Goal: Transaction & Acquisition: Purchase product/service

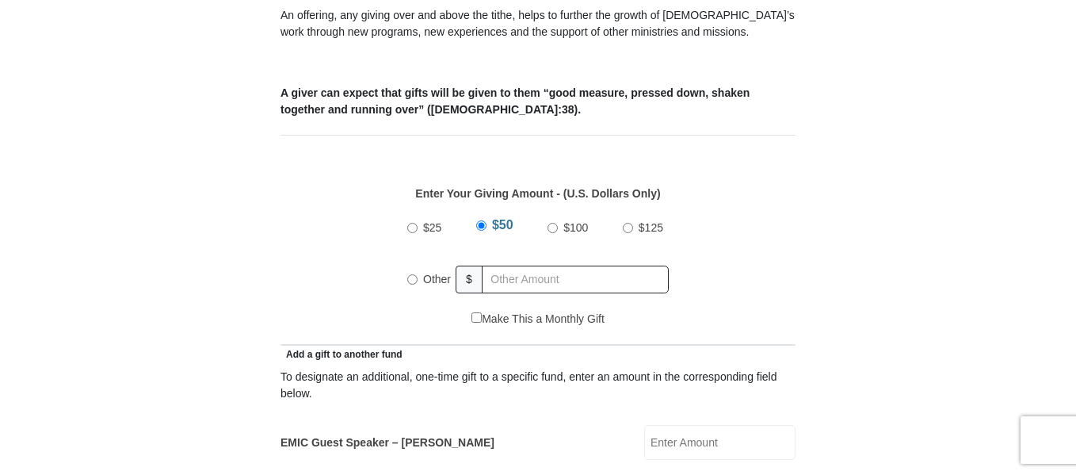
scroll to position [622, 0]
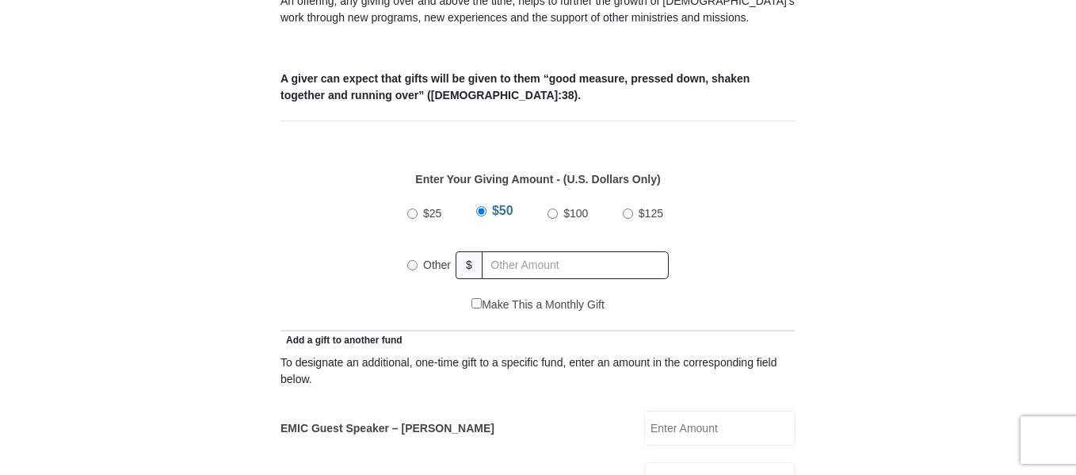
click at [409, 260] on input "Other" at bounding box center [412, 265] width 10 height 10
radio input "true"
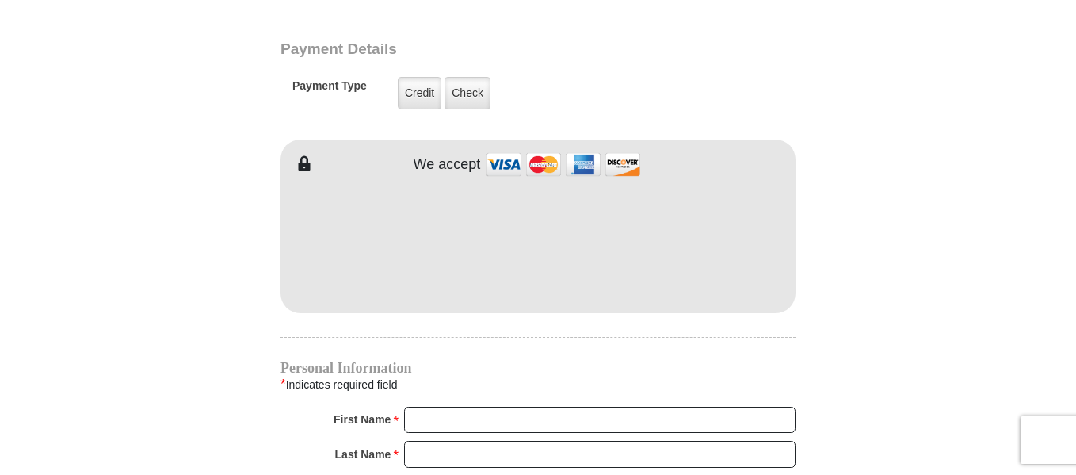
scroll to position [1315, 0]
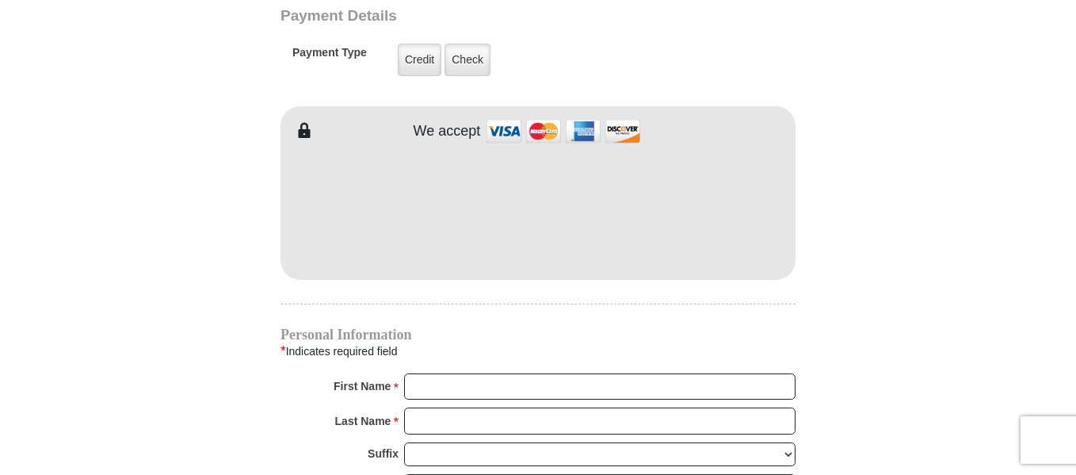
type input "20.00"
type input "[PERSON_NAME]"
type input "[GEOGRAPHIC_DATA]"
click at [1037, 148] on body "[GEOGRAPHIC_DATA][DEMOGRAPHIC_DATA] Online Giving Because of gifts like yours, …" at bounding box center [538, 123] width 1076 height 2876
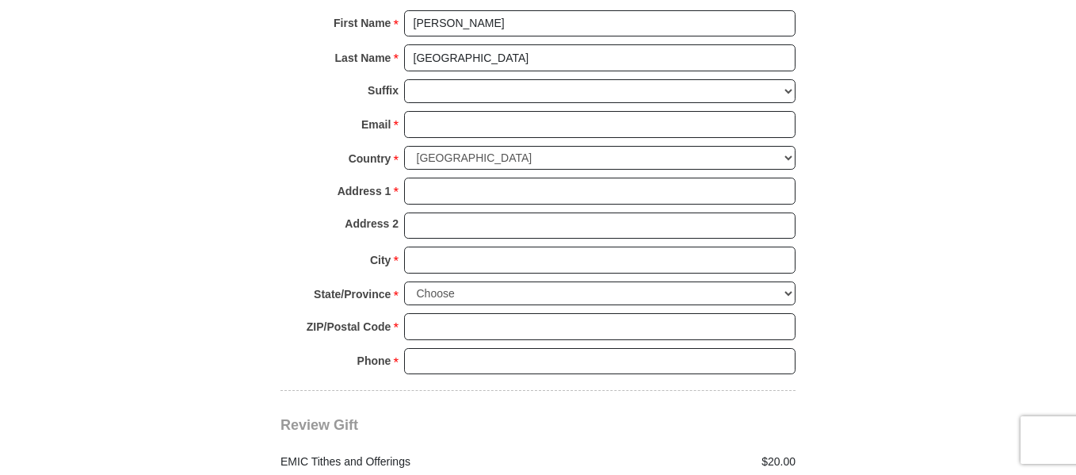
scroll to position [1693, 0]
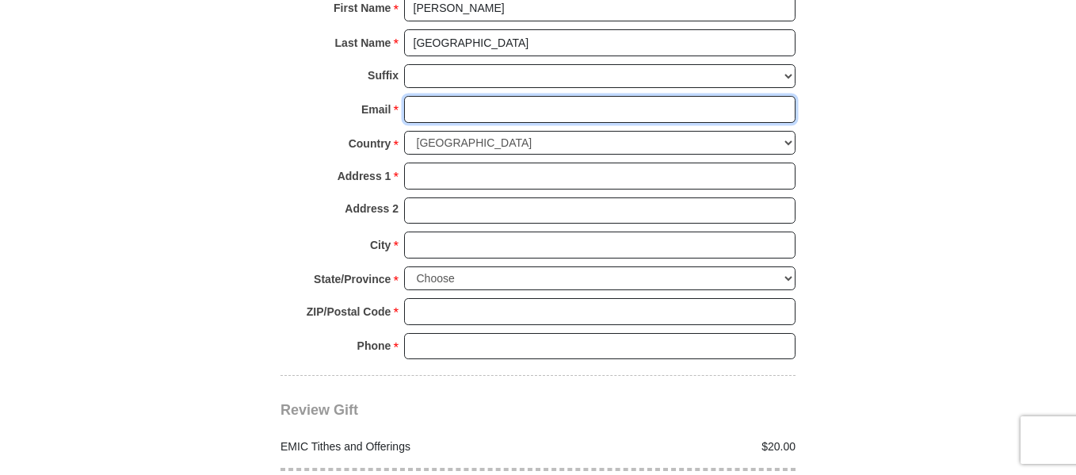
click at [583, 96] on input "Email *" at bounding box center [599, 109] width 391 height 27
type input "[EMAIL_ADDRESS][DOMAIN_NAME]"
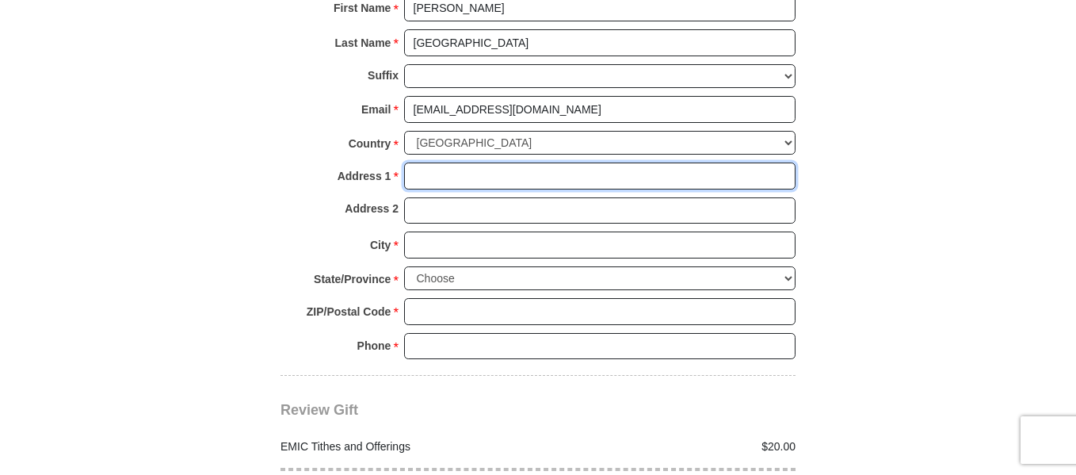
type input "[STREET_ADDRESS]"
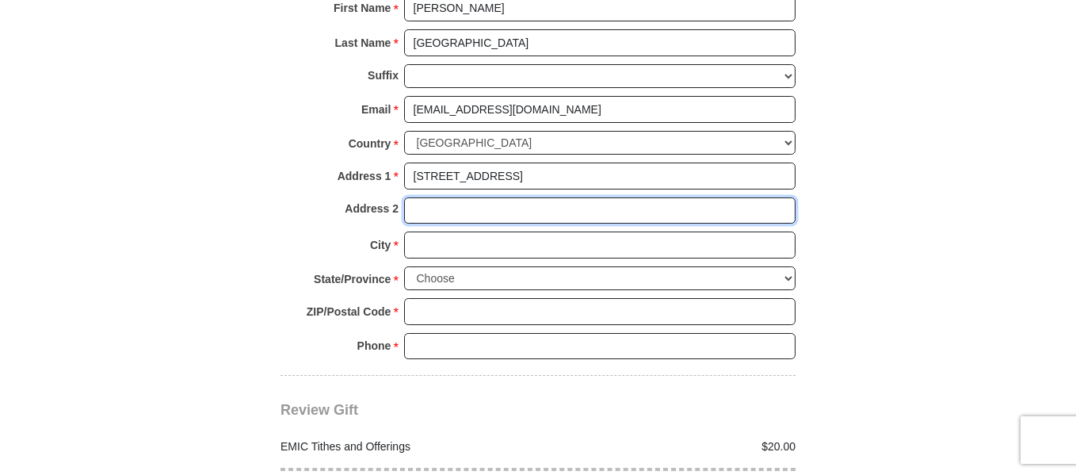
type input "apartment 102"
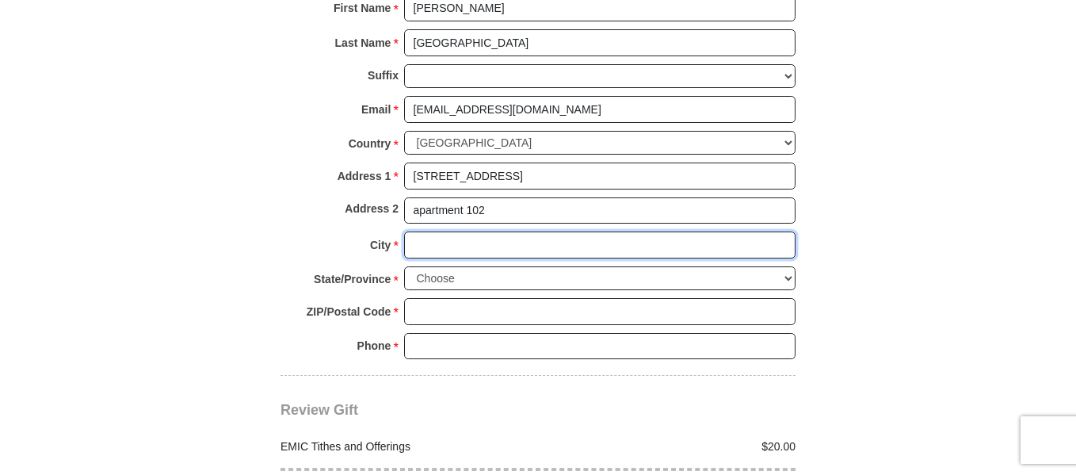
type input "[GEOGRAPHIC_DATA]"
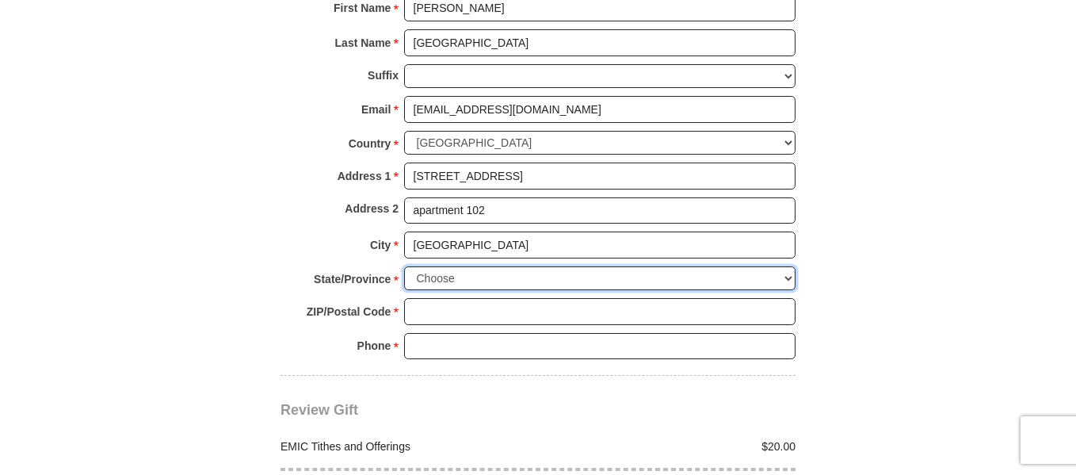
select select "MN"
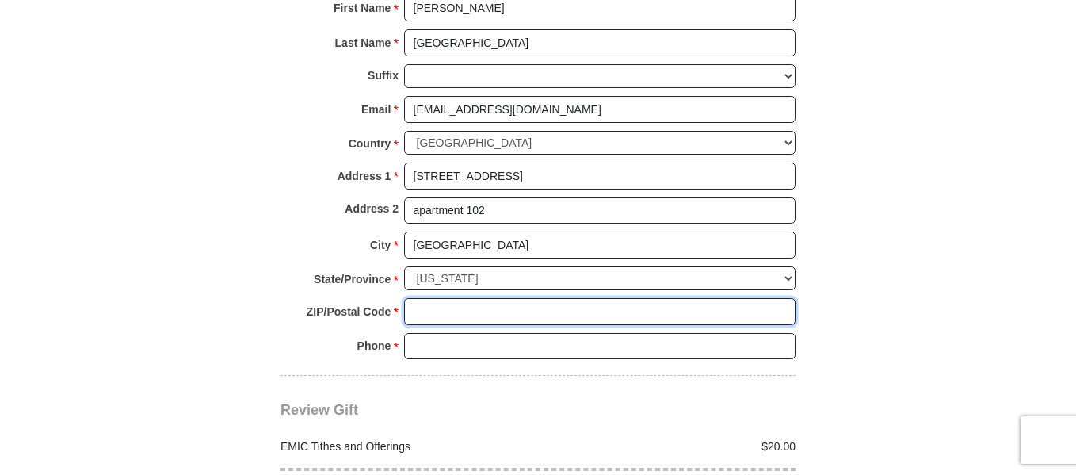
type input "55371"
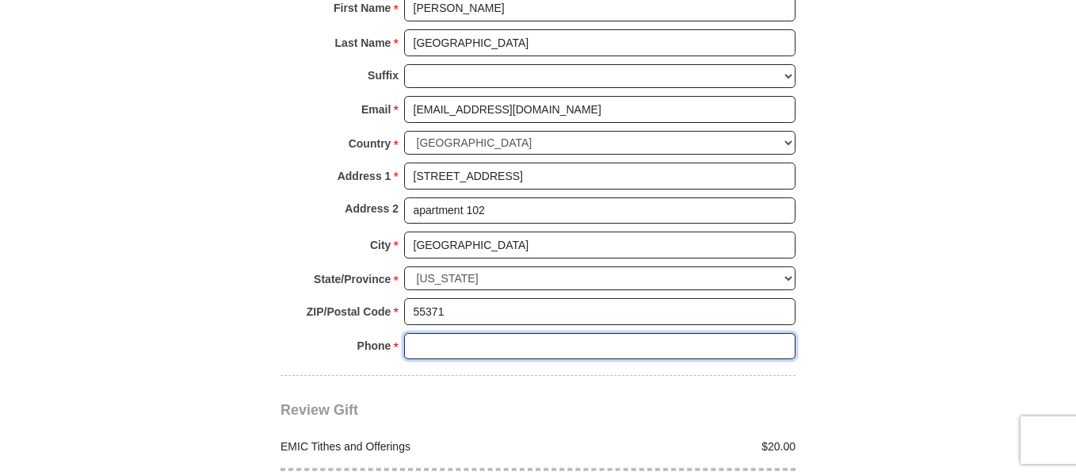
type input "3202479555"
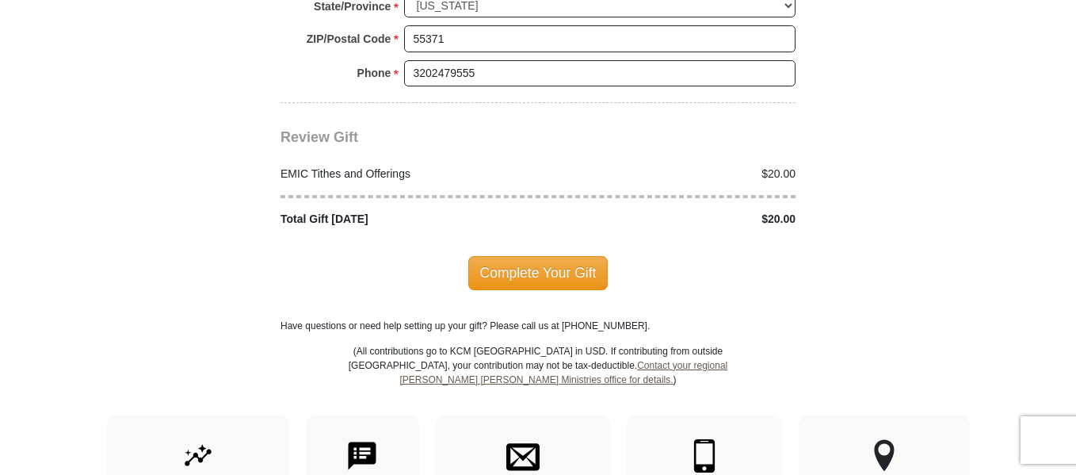
scroll to position [1980, 0]
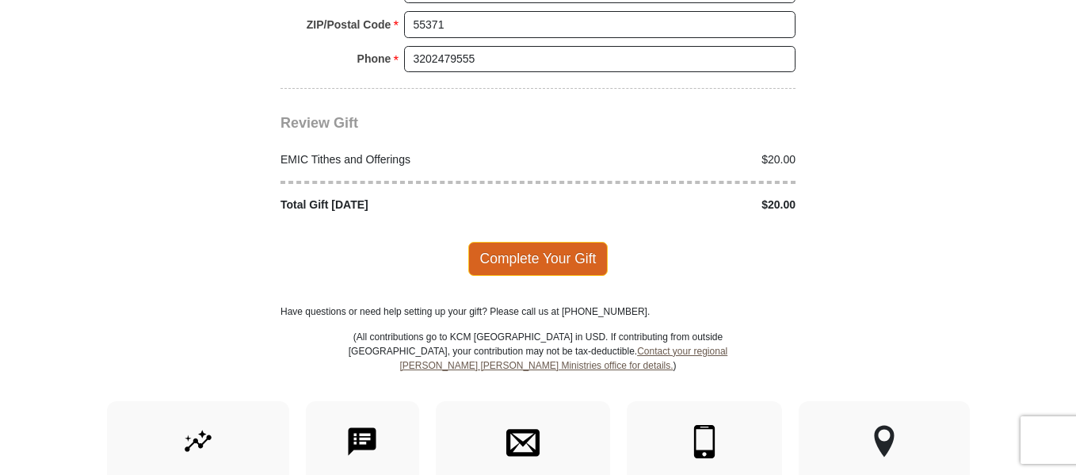
click at [557, 242] on span "Complete Your Gift" at bounding box center [538, 258] width 140 height 33
